Goal: Task Accomplishment & Management: Complete application form

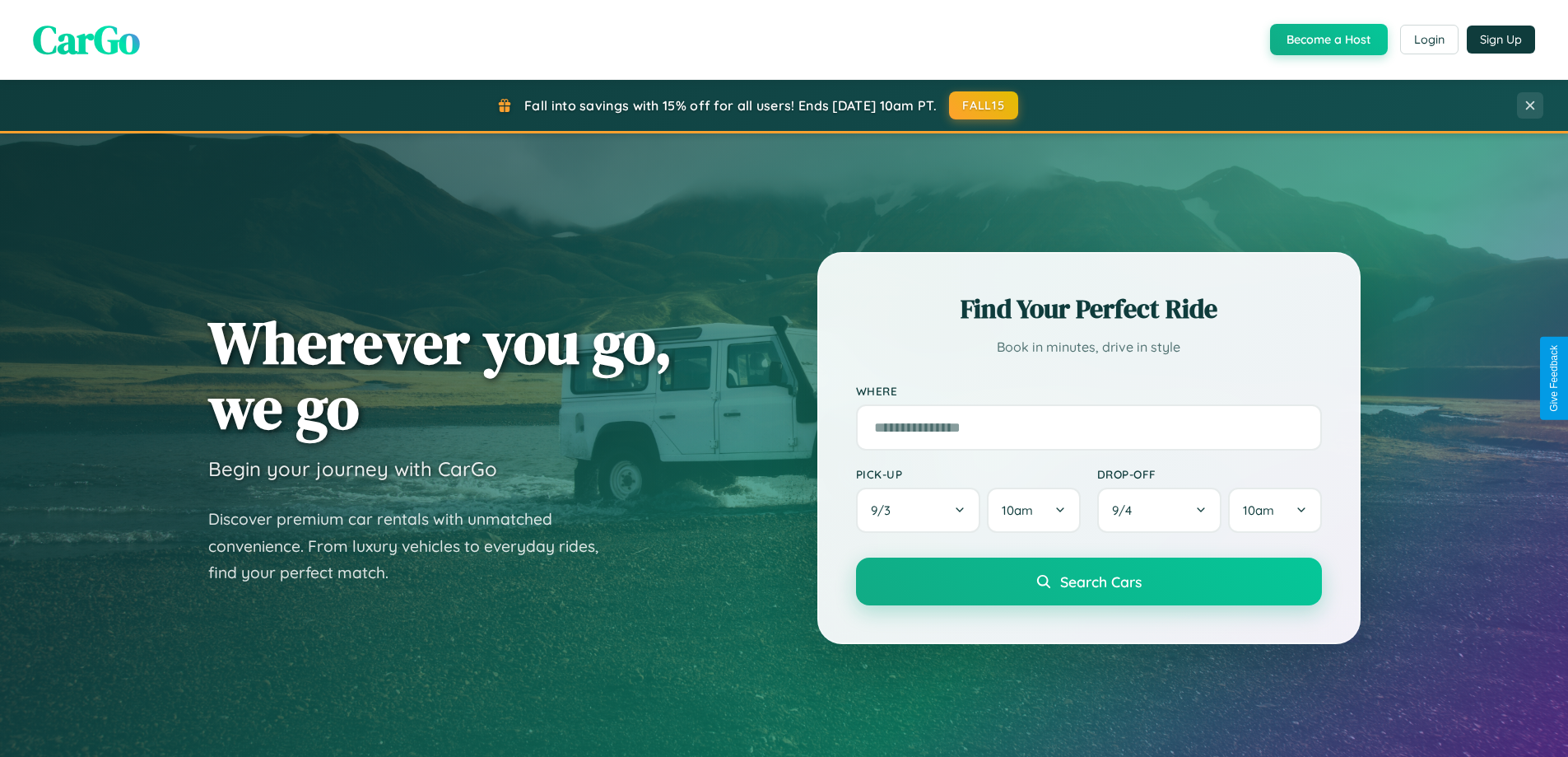
scroll to position [3170, 0]
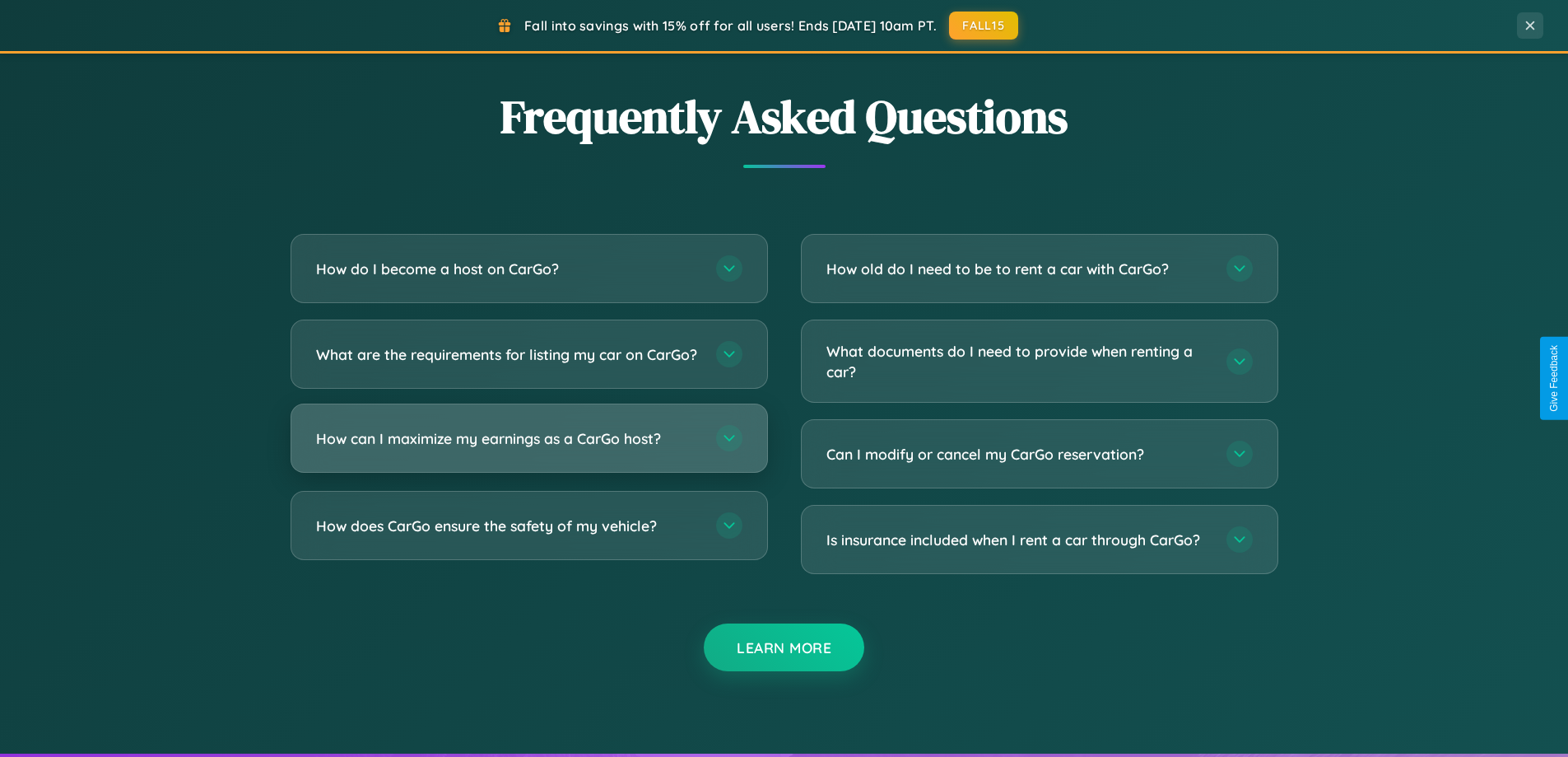
click at [529, 449] on h3 "How can I maximize my earnings as a CarGo host?" at bounding box center [508, 439] width 384 height 21
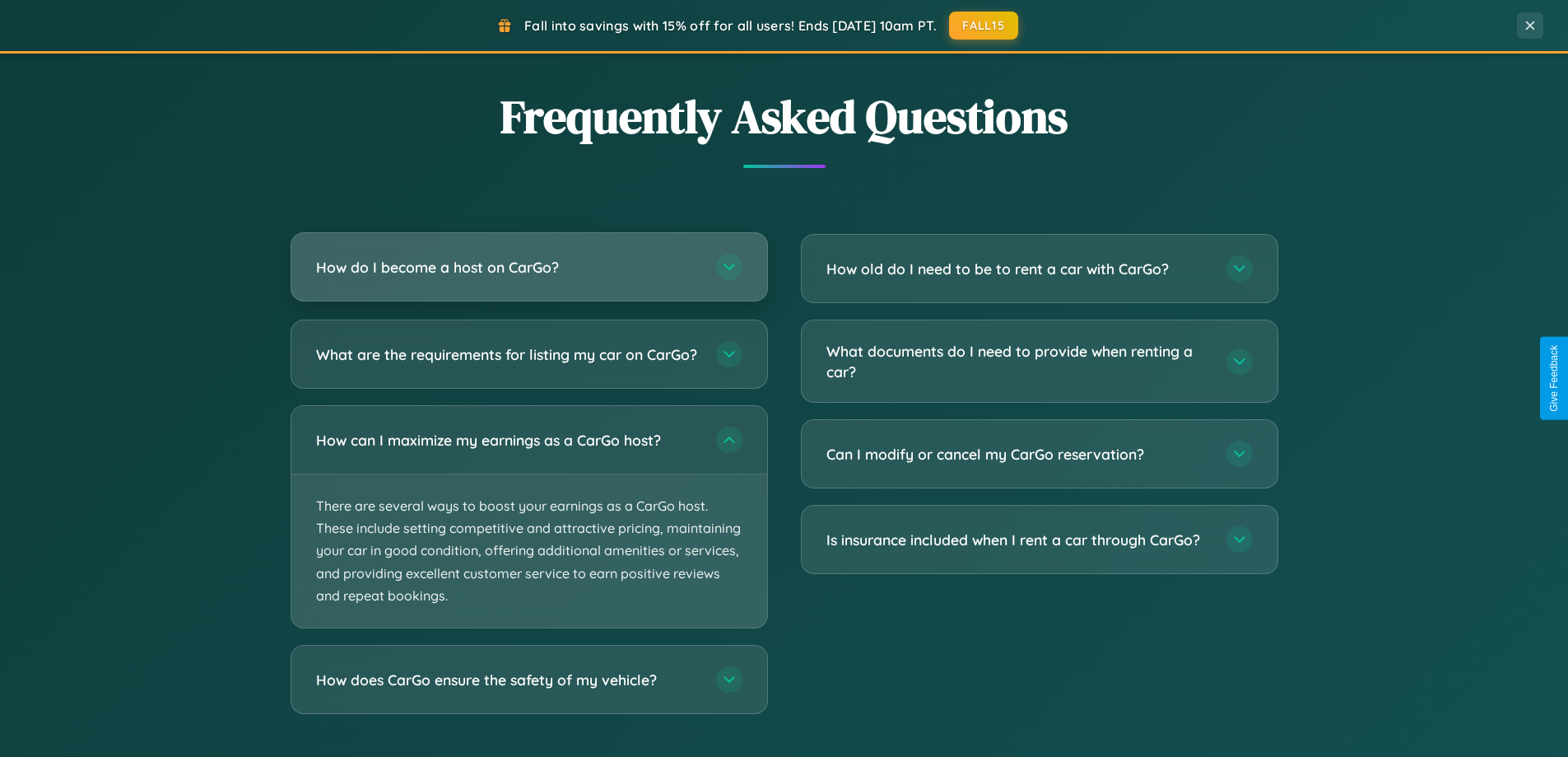
click at [529, 267] on h3 "How do I become a host on CarGo?" at bounding box center [508, 268] width 384 height 21
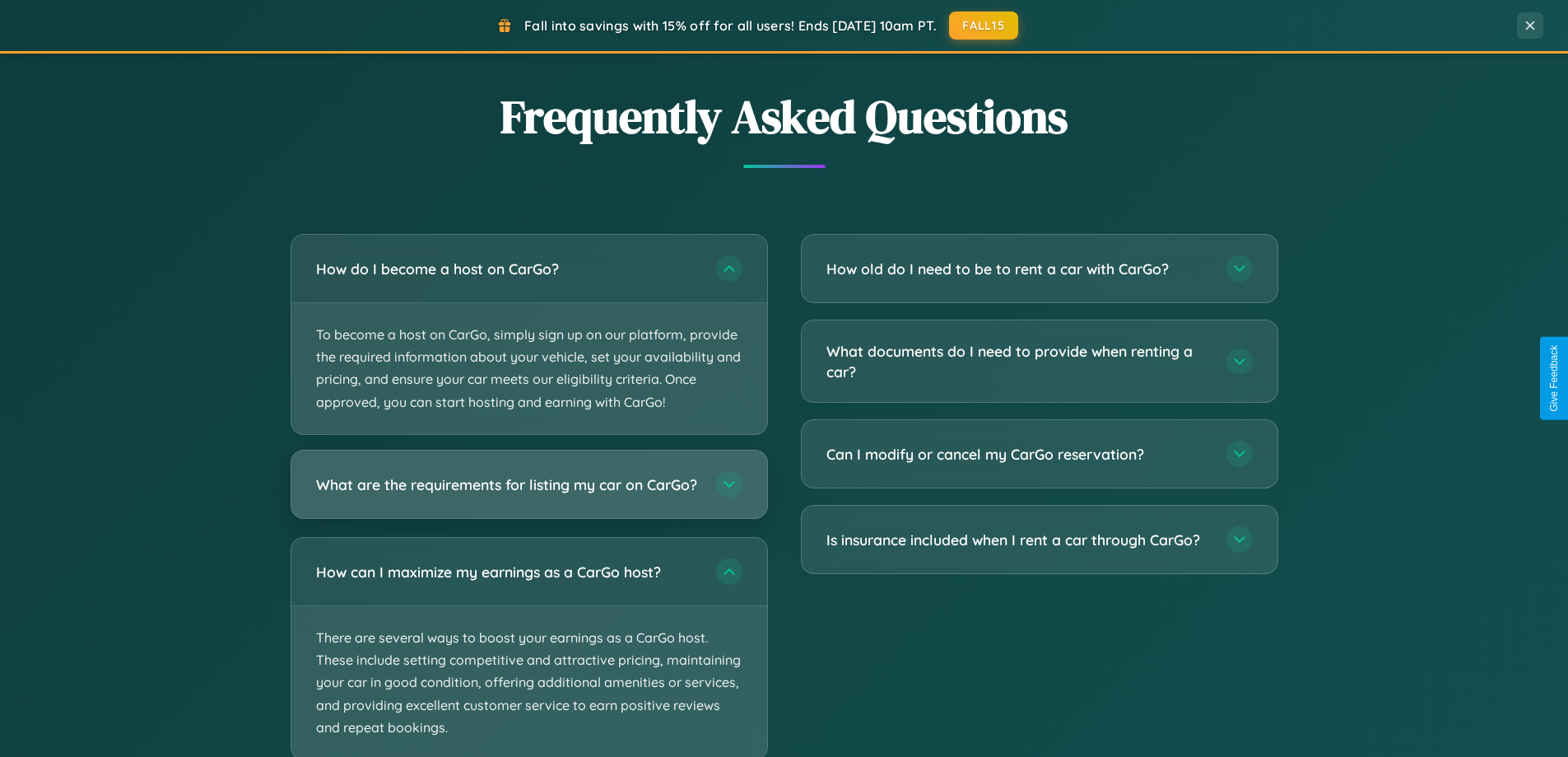
click at [529, 493] on h3 "What are the requirements for listing my car on CarGo?" at bounding box center [508, 484] width 384 height 21
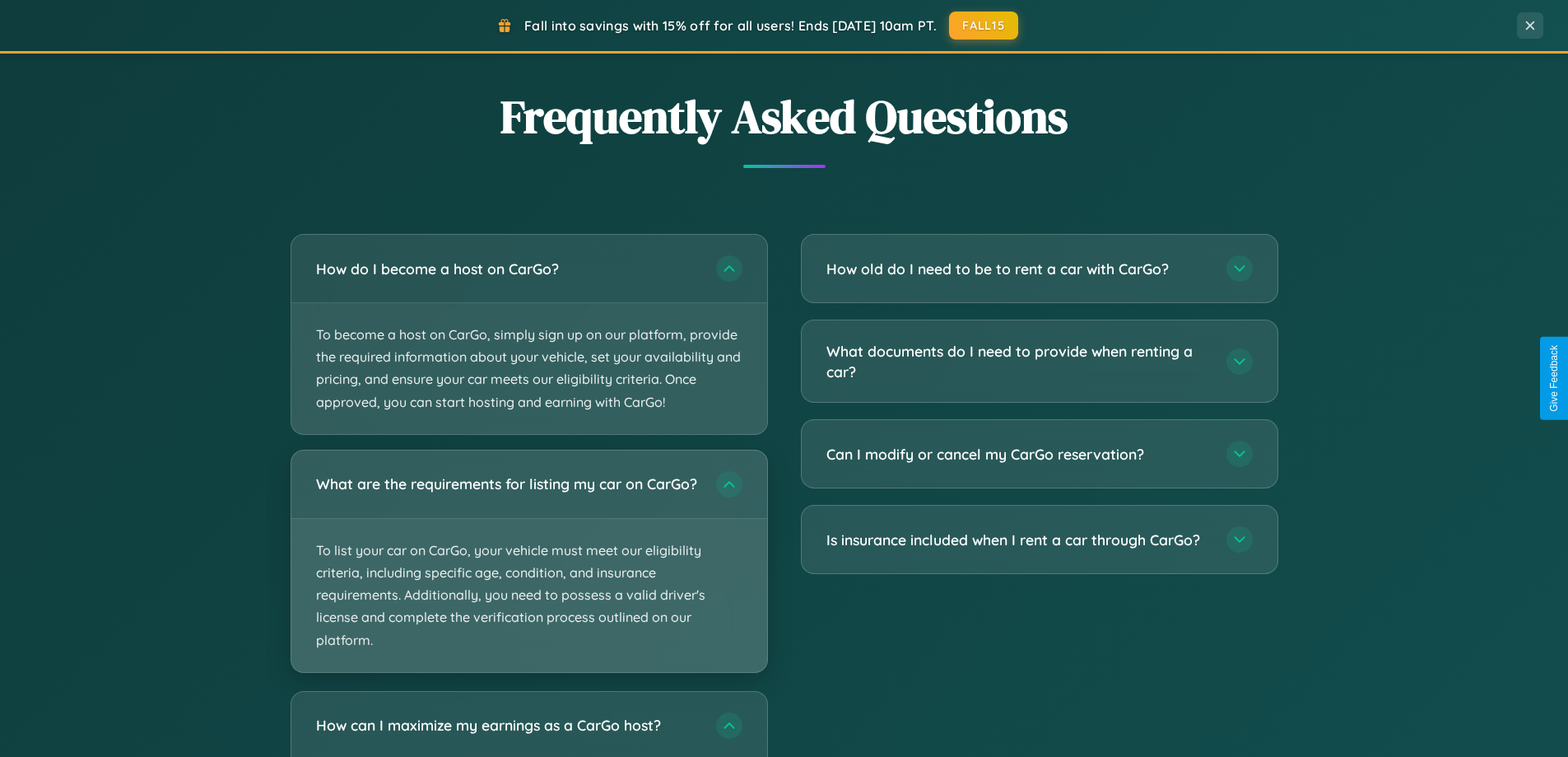
click at [529, 568] on p "To list your car on CarGo, your vehicle must meet our eligibility criteria, inc…" at bounding box center [529, 595] width 476 height 153
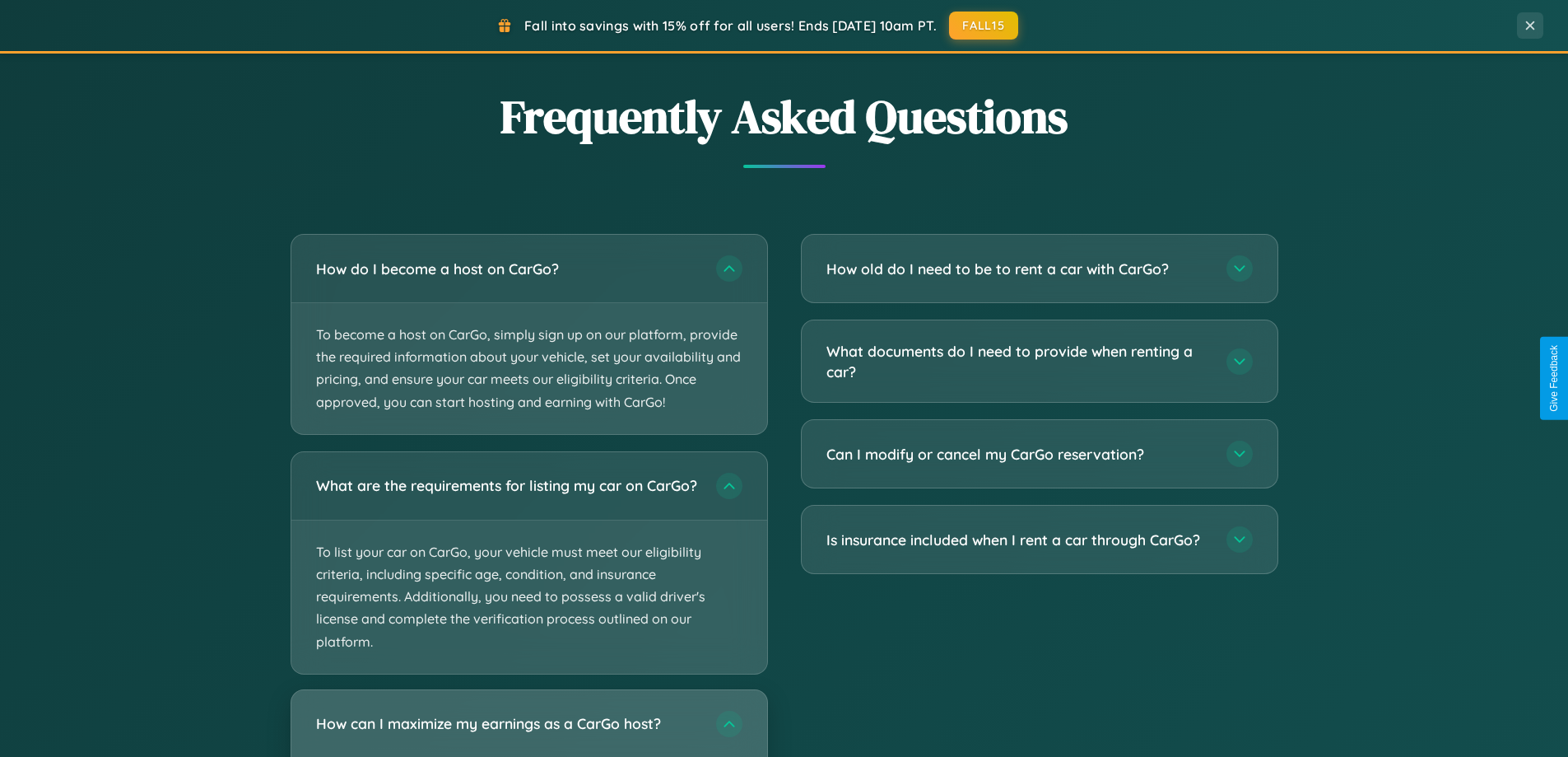
click at [529, 730] on h3 "How can I maximize my earnings as a CarGo host?" at bounding box center [508, 724] width 384 height 21
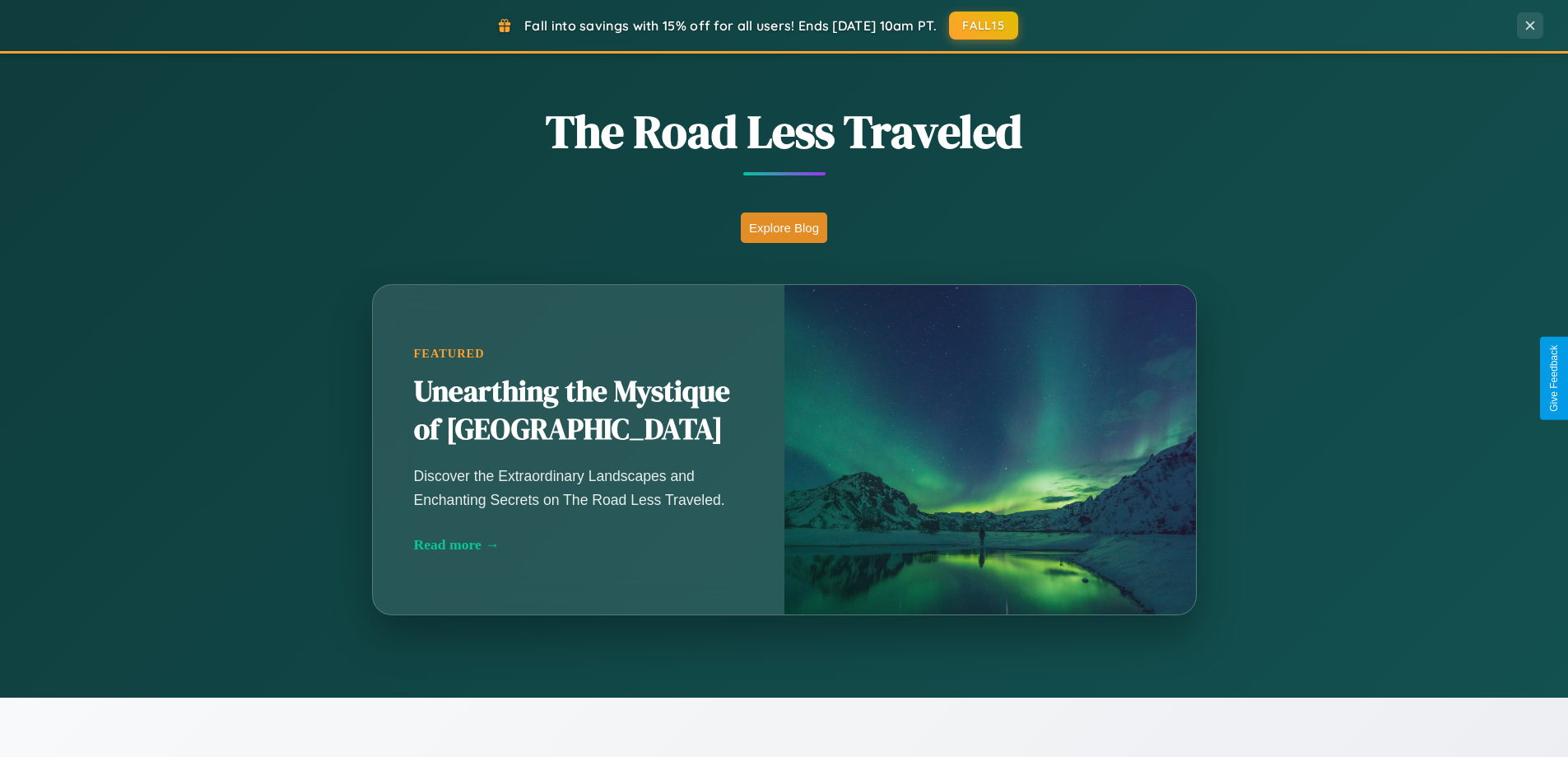
scroll to position [1134, 0]
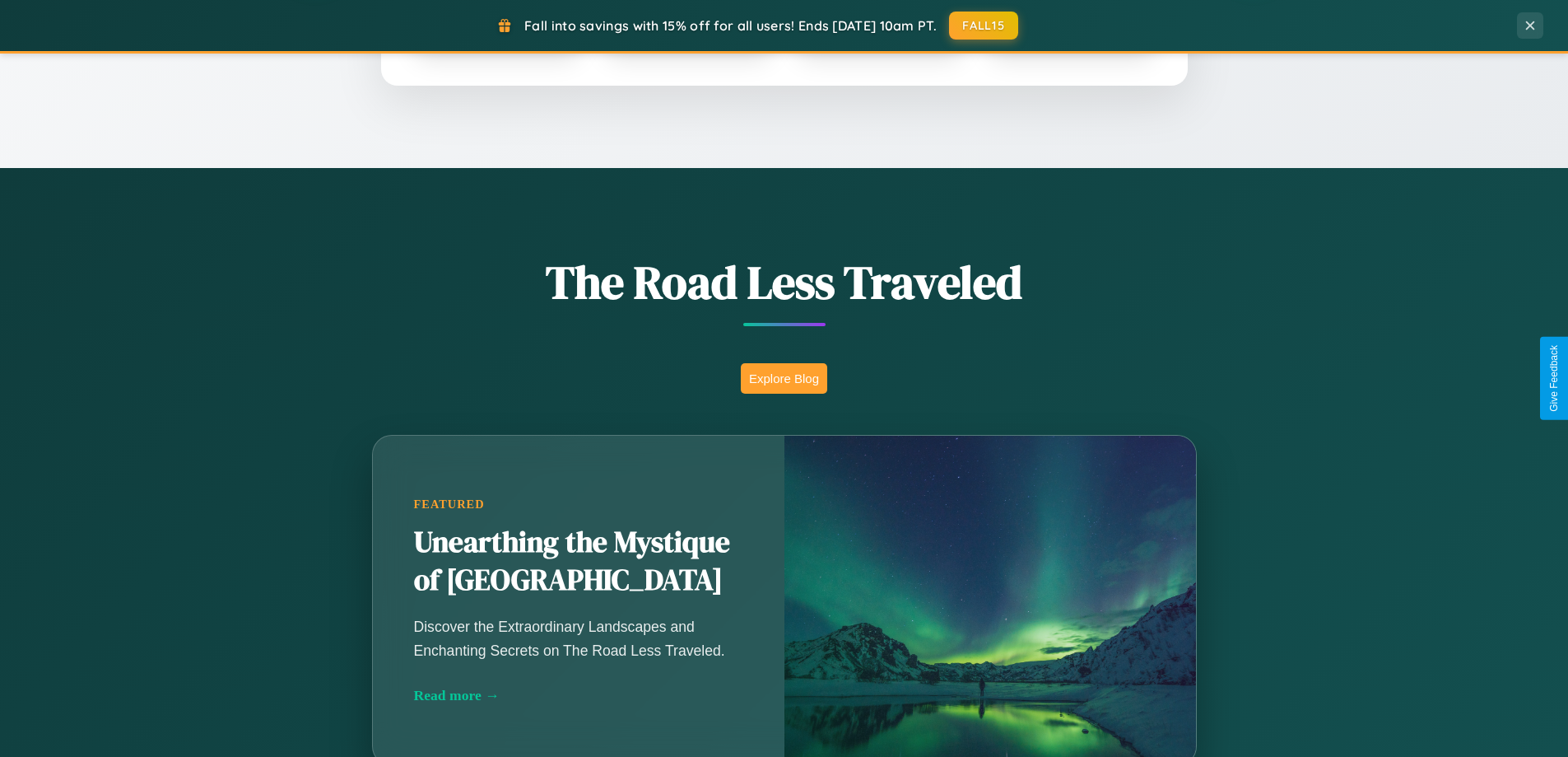
click at [784, 378] on button "Explore Blog" at bounding box center [783, 378] width 86 height 30
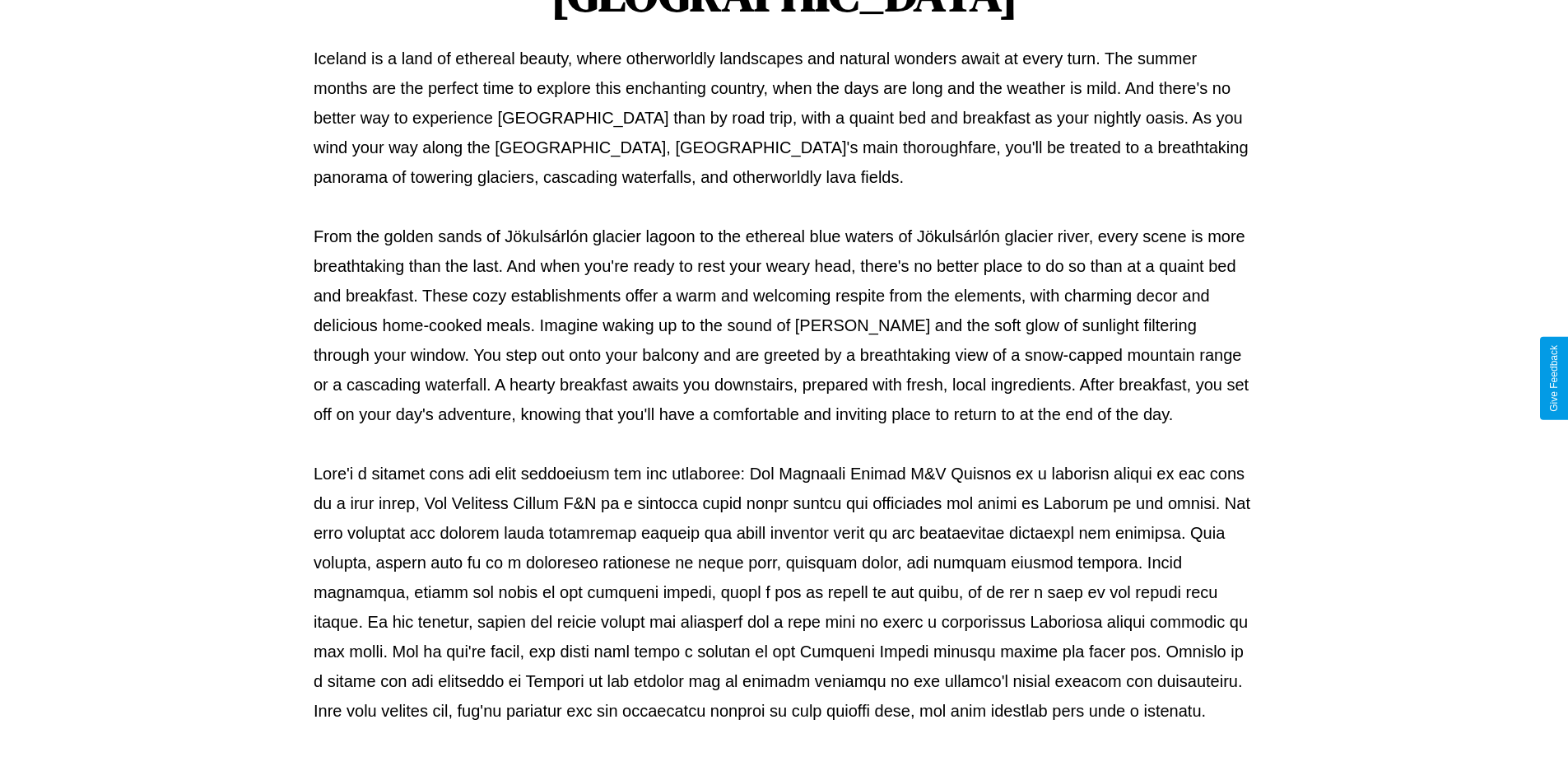
scroll to position [533, 0]
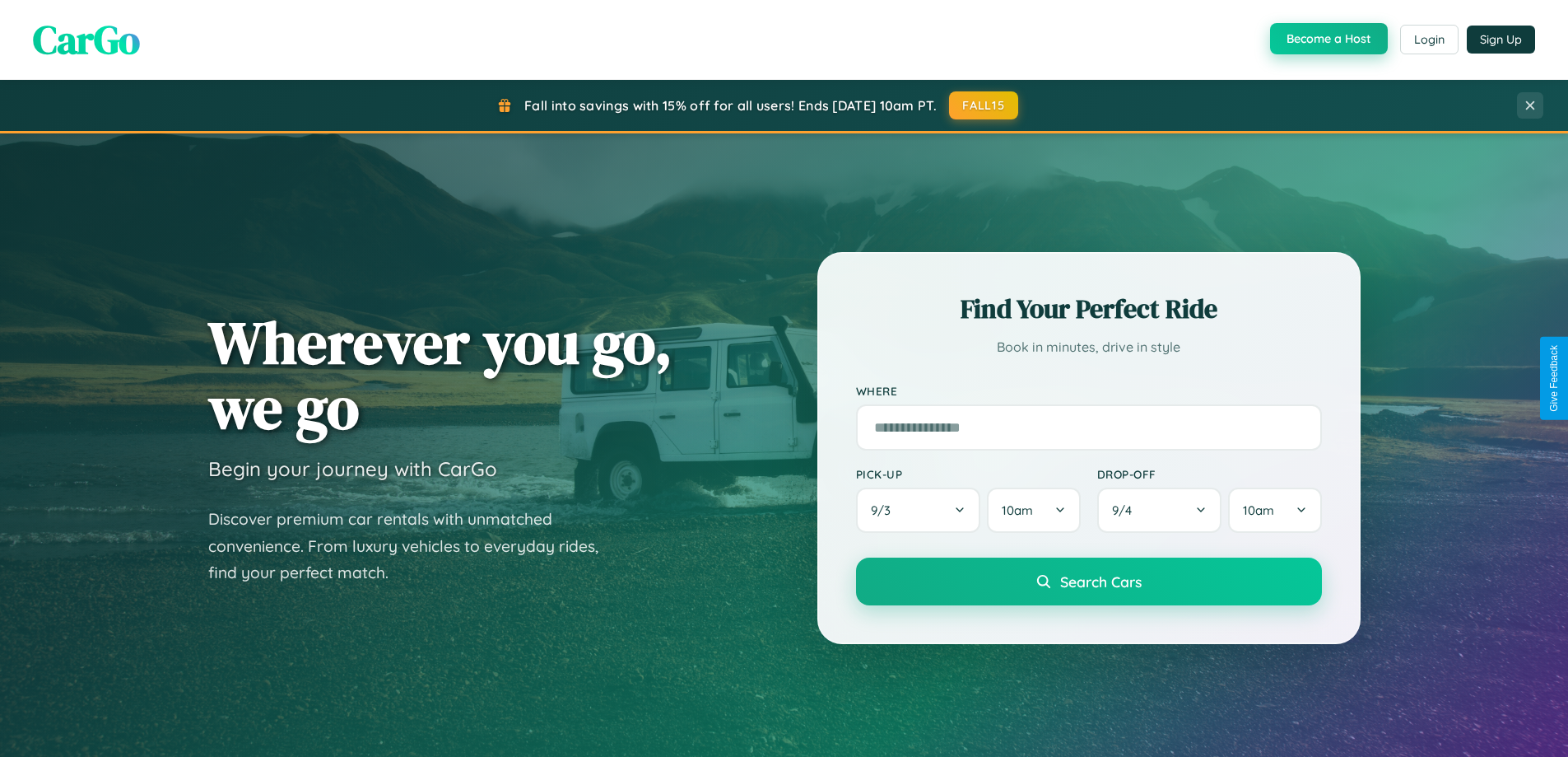
click at [1327, 39] on button "Become a Host" at bounding box center [1329, 38] width 117 height 31
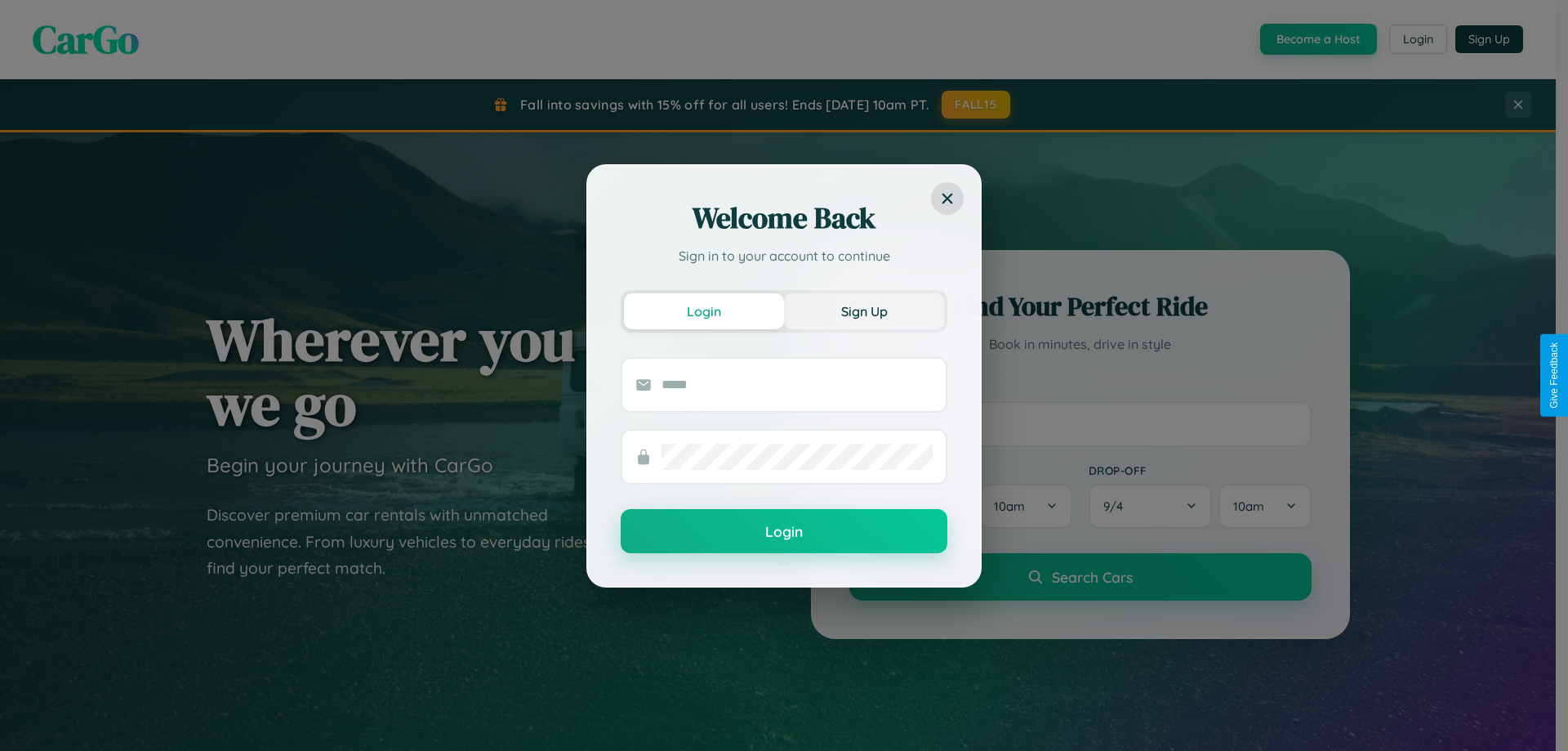
click at [864, 311] on button "Sign Up" at bounding box center [864, 312] width 160 height 36
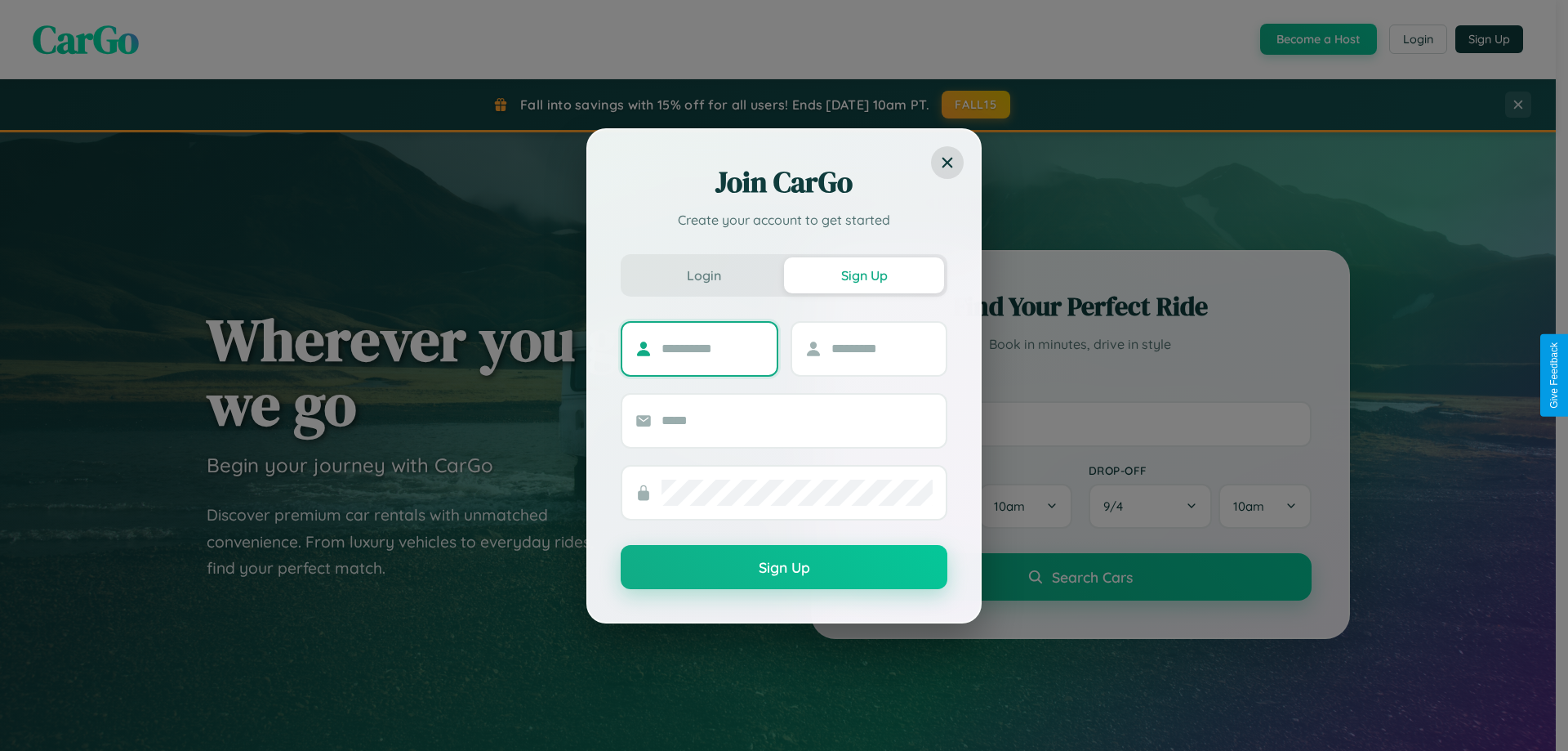
click at [712, 348] on input "text" at bounding box center [712, 349] width 102 height 26
type input "****"
click at [881, 348] on input "text" at bounding box center [882, 349] width 102 height 26
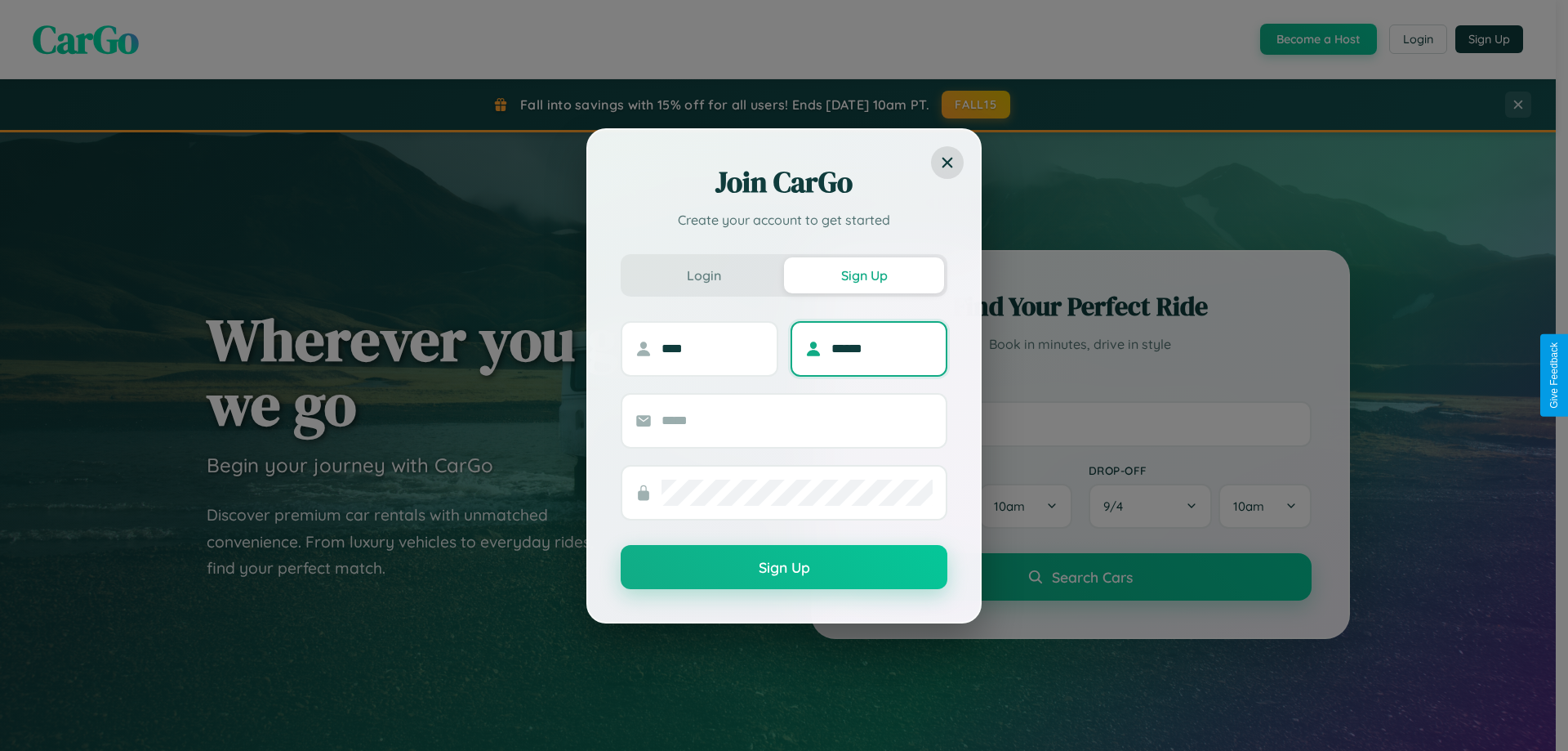
type input "******"
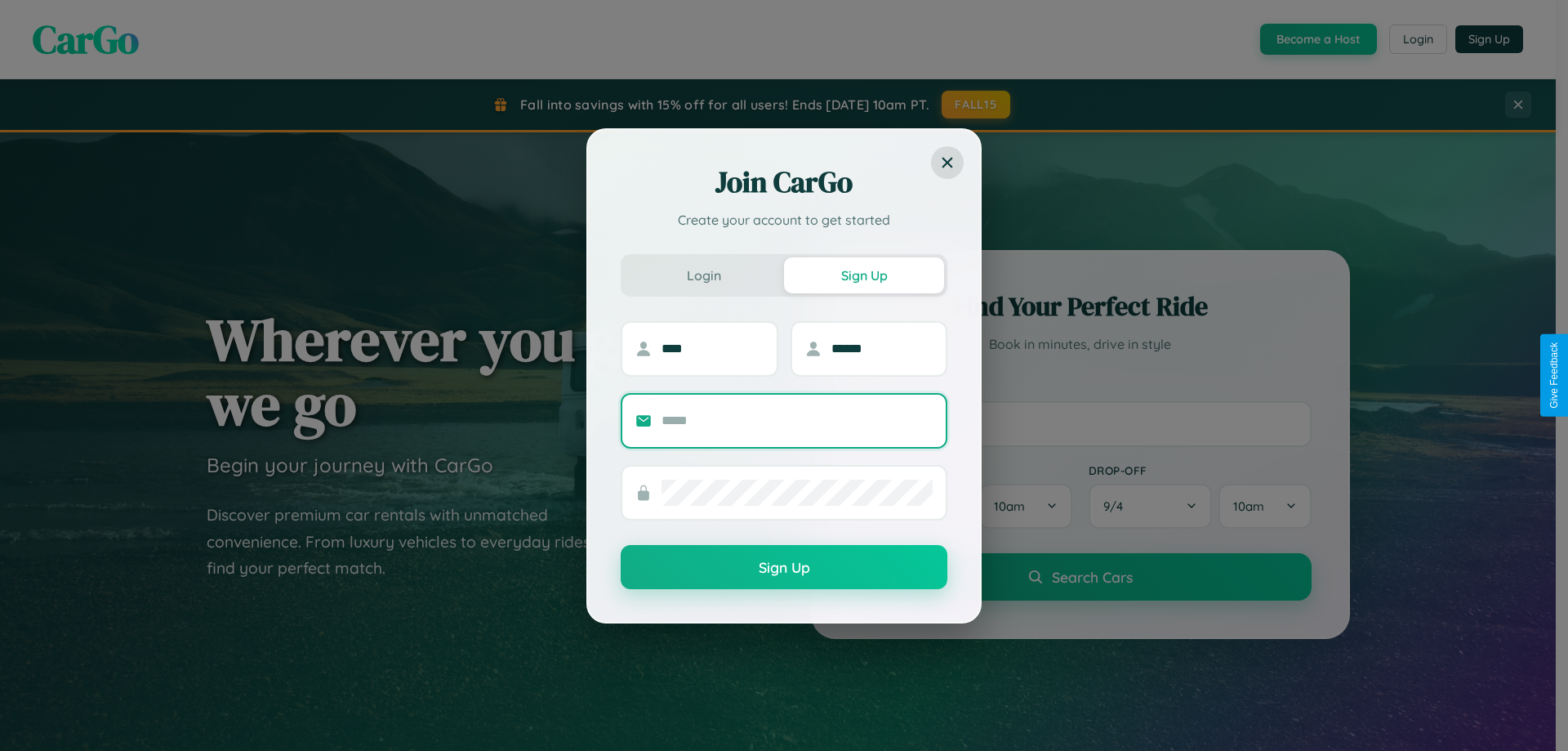
click at [798, 420] on input "text" at bounding box center [797, 421] width 271 height 26
type input "**********"
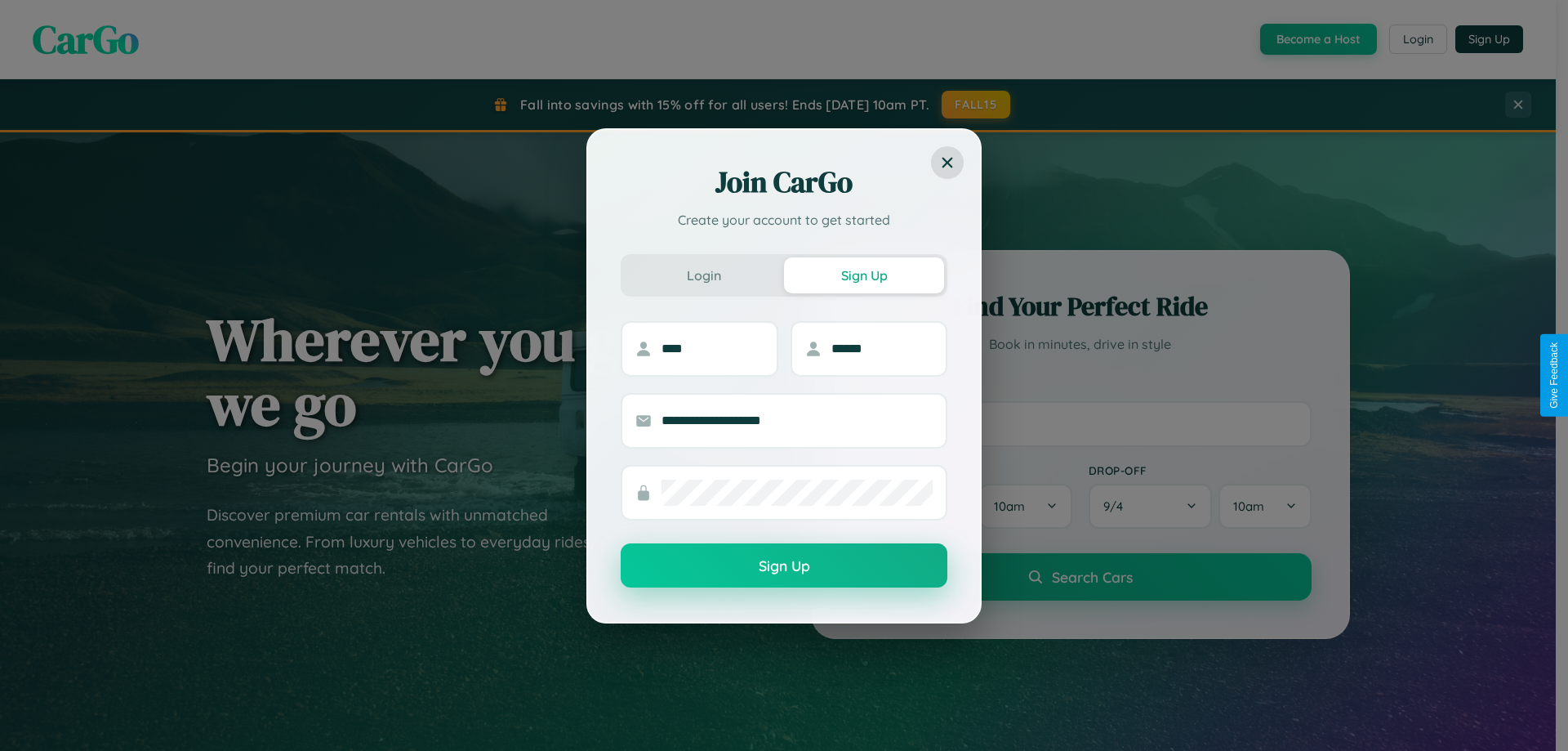
click at [784, 566] on button "Sign Up" at bounding box center [784, 565] width 327 height 44
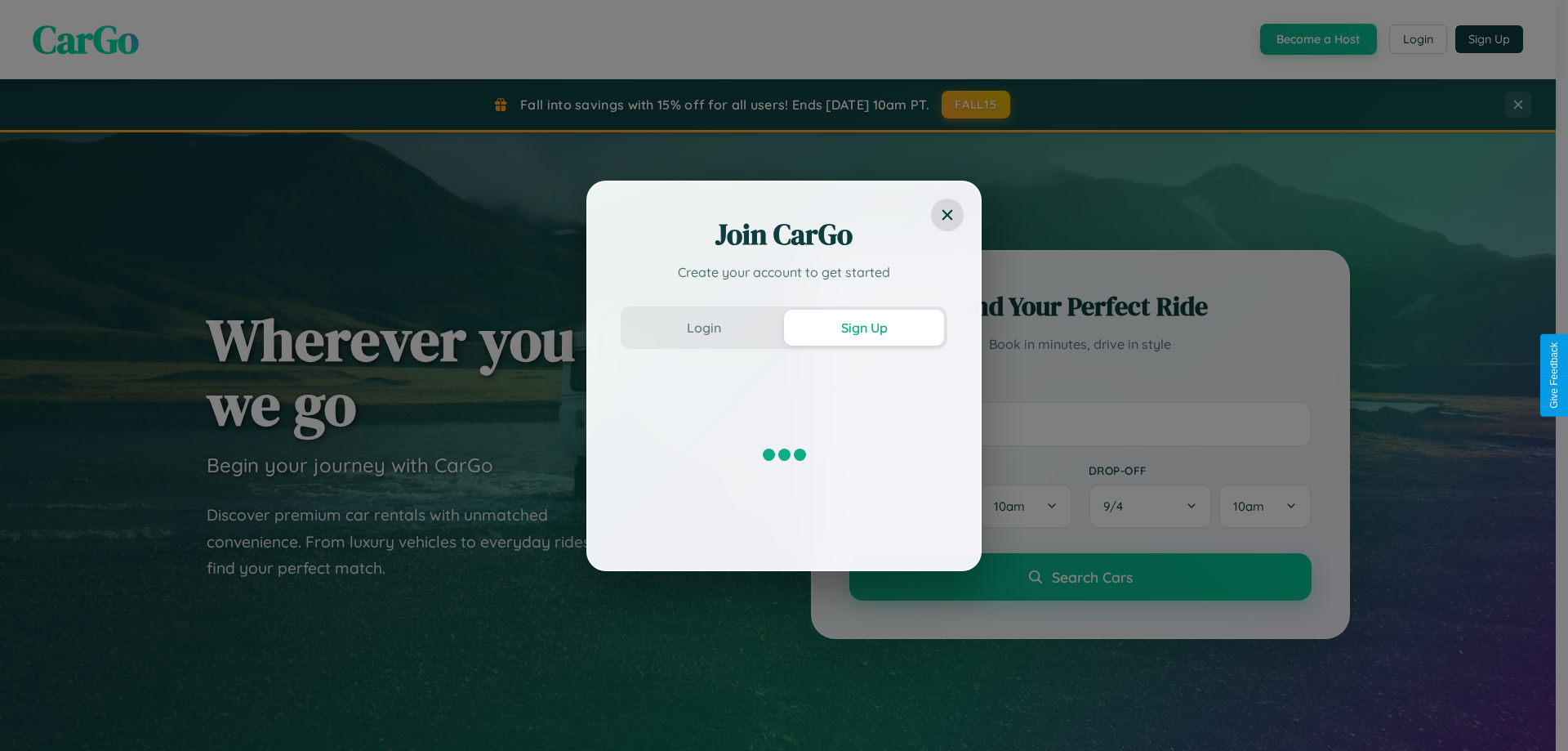
click at [1317, 39] on div "Join CarGo Create your account to get started Login Sign Up" at bounding box center [784, 376] width 1568 height 751
click at [864, 327] on button "Sign Up" at bounding box center [864, 328] width 160 height 36
